Goal: Entertainment & Leisure: Consume media (video, audio)

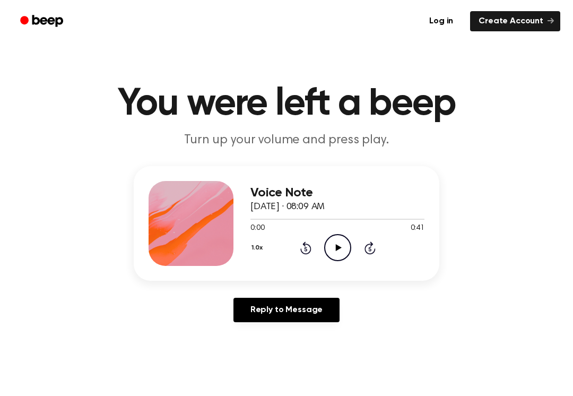
click at [356, 258] on div "1.0x Rewind 5 seconds Play Audio Skip 5 seconds" at bounding box center [337, 247] width 174 height 27
click at [325, 249] on icon "Play Audio" at bounding box center [337, 247] width 27 height 27
click at [341, 254] on icon "Pause Audio" at bounding box center [337, 247] width 27 height 27
click at [344, 250] on icon "Play Audio" at bounding box center [337, 247] width 27 height 27
click at [330, 247] on icon "Pause Audio" at bounding box center [337, 247] width 27 height 27
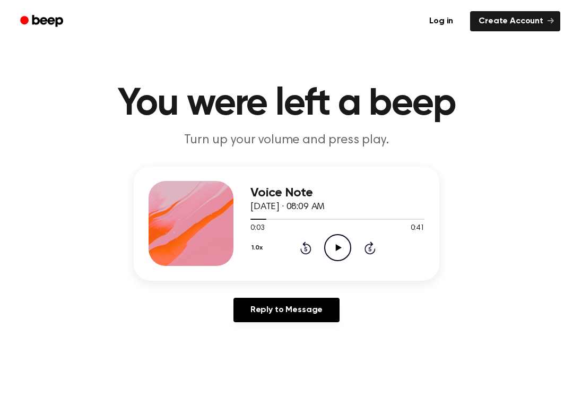
click at [309, 246] on icon at bounding box center [305, 247] width 11 height 13
click at [334, 246] on icon "Play Audio" at bounding box center [337, 247] width 27 height 27
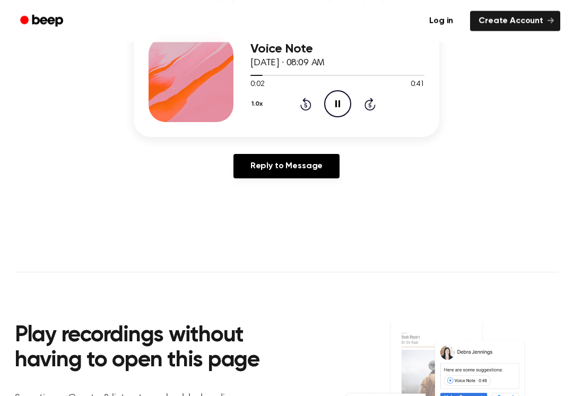
scroll to position [145, 0]
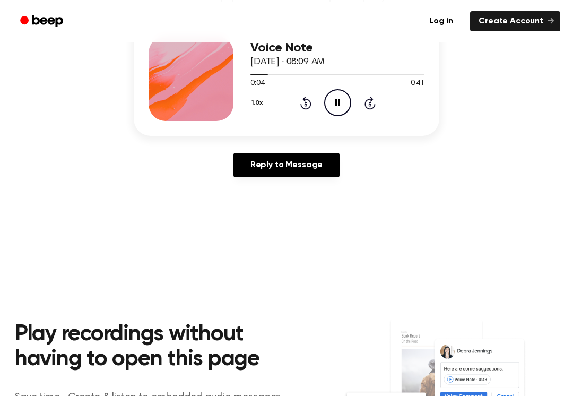
click at [338, 101] on icon at bounding box center [337, 102] width 5 height 7
click at [337, 100] on icon "Play Audio" at bounding box center [337, 102] width 27 height 27
click at [339, 112] on icon "Pause Audio" at bounding box center [337, 102] width 27 height 27
click at [338, 97] on icon "Play Audio" at bounding box center [337, 102] width 27 height 27
click at [338, 101] on icon at bounding box center [337, 102] width 5 height 7
